Goal: Navigation & Orientation: Find specific page/section

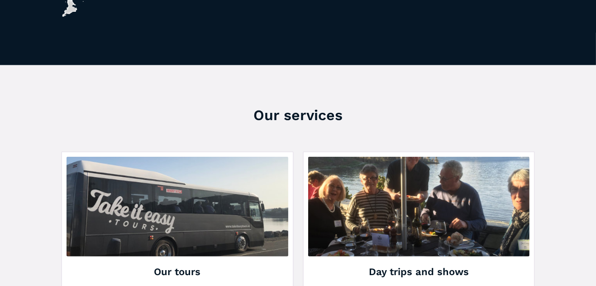
scroll to position [1119, 0]
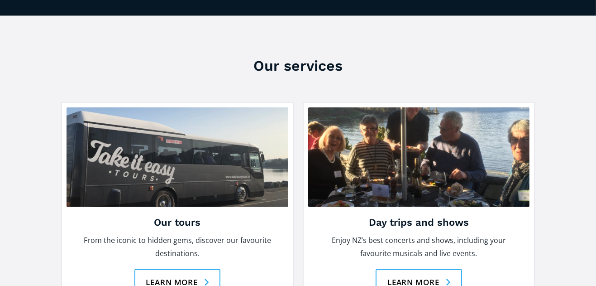
scroll to position [1168, 0]
